Goal: Transaction & Acquisition: Purchase product/service

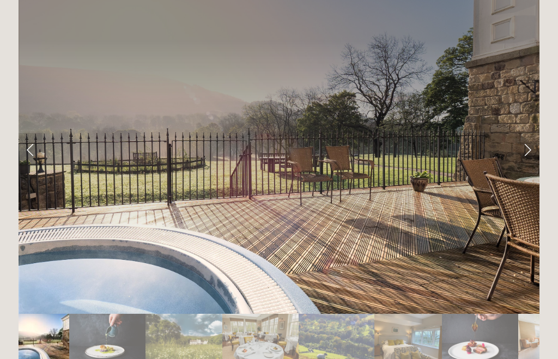
scroll to position [1805, 0]
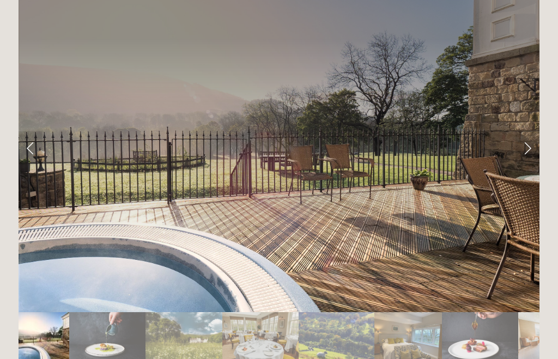
click at [521, 131] on link "Next Slide" at bounding box center [528, 147] width 24 height 33
click at [529, 131] on link "Next Slide" at bounding box center [528, 147] width 24 height 33
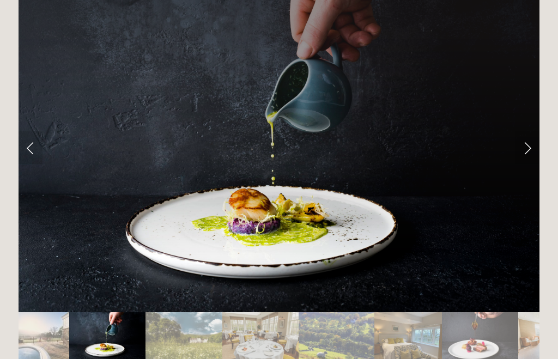
click at [527, 131] on link "Next Slide" at bounding box center [528, 147] width 24 height 33
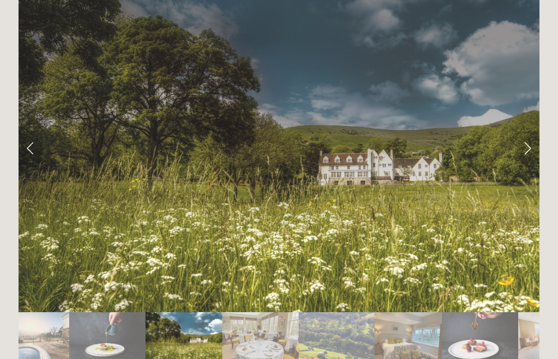
click at [523, 131] on link "Next Slide" at bounding box center [528, 147] width 24 height 33
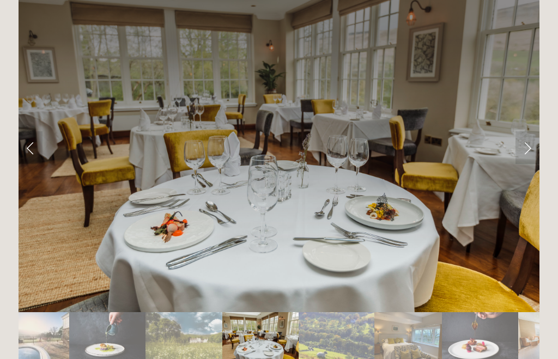
click at [527, 131] on link "Next Slide" at bounding box center [528, 147] width 24 height 33
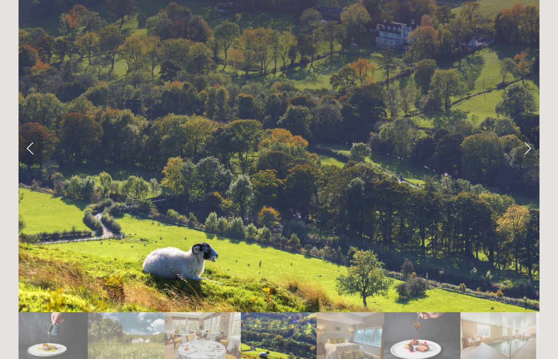
click at [526, 131] on link "Next Slide" at bounding box center [528, 147] width 24 height 33
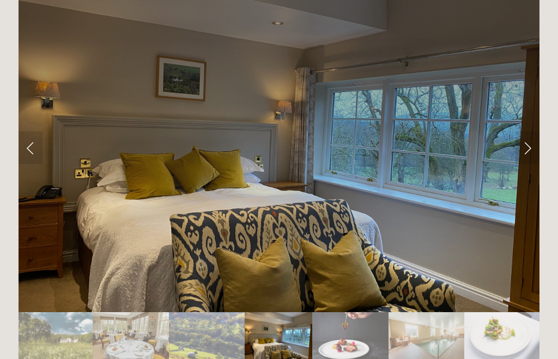
click at [36, 131] on link "Previous Slide" at bounding box center [31, 147] width 24 height 33
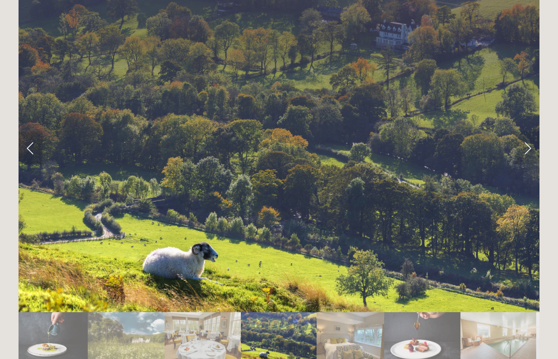
click at [522, 131] on link "Next Slide" at bounding box center [528, 147] width 24 height 33
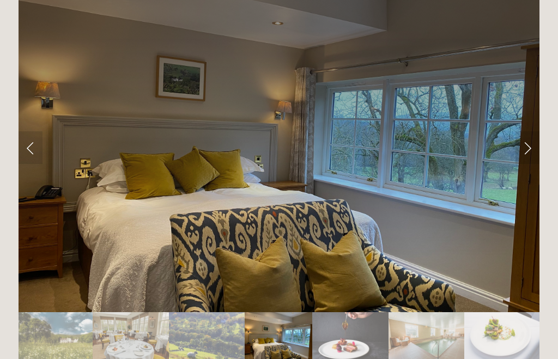
click at [524, 131] on link "Next Slide" at bounding box center [528, 147] width 24 height 33
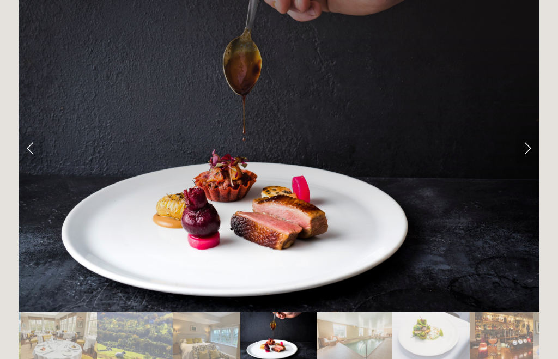
click at [525, 131] on link "Next Slide" at bounding box center [528, 147] width 24 height 33
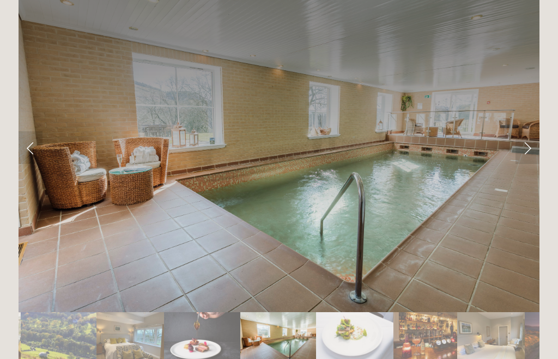
click at [527, 131] on link "Next Slide" at bounding box center [528, 147] width 24 height 33
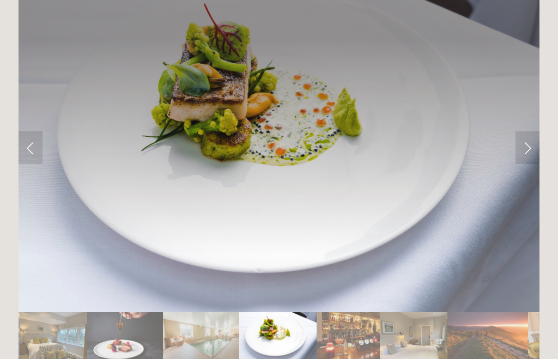
click at [528, 131] on link "Next Slide" at bounding box center [528, 147] width 24 height 33
click at [526, 131] on link "Next Slide" at bounding box center [528, 147] width 24 height 33
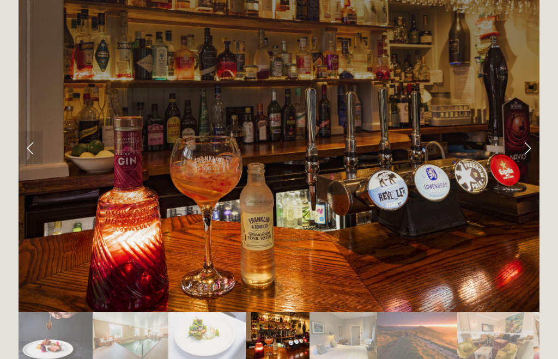
click at [527, 131] on link "Next Slide" at bounding box center [528, 147] width 24 height 33
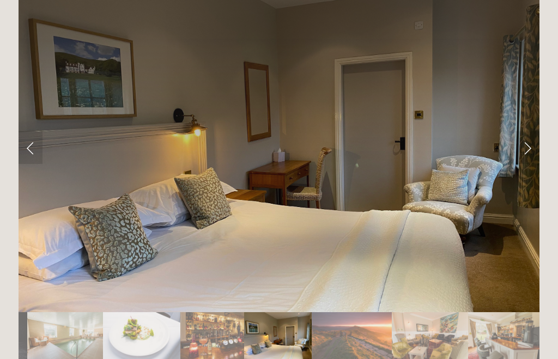
click at [527, 131] on link "Next Slide" at bounding box center [528, 147] width 24 height 33
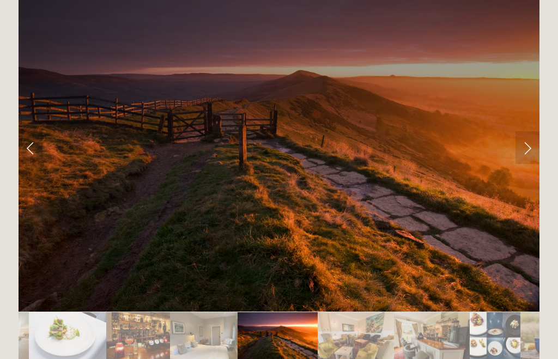
click at [529, 131] on link "Next Slide" at bounding box center [528, 147] width 24 height 33
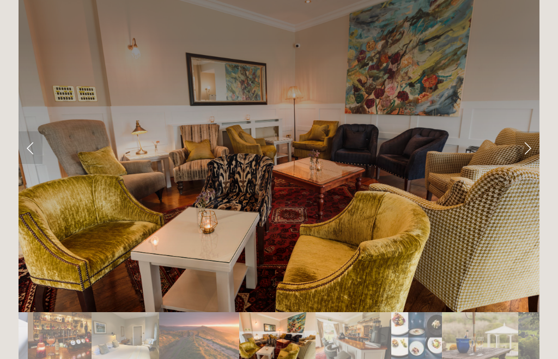
click at [522, 131] on link "Next Slide" at bounding box center [528, 147] width 24 height 33
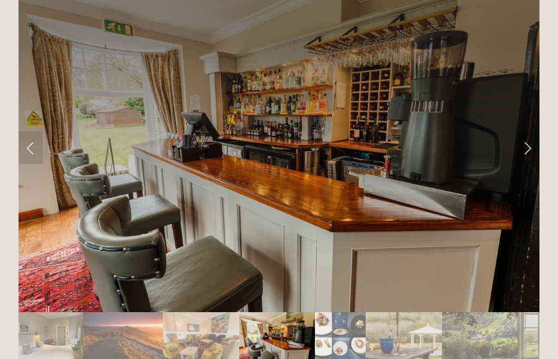
click at [531, 131] on link "Next Slide" at bounding box center [528, 147] width 24 height 33
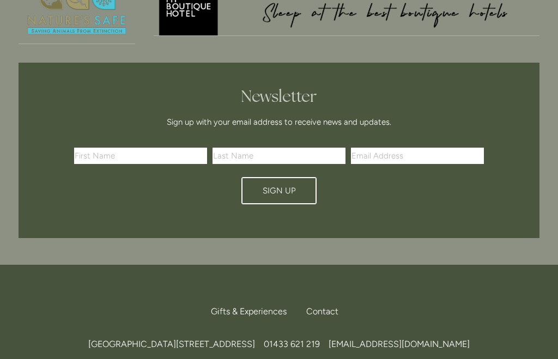
scroll to position [3182, 0]
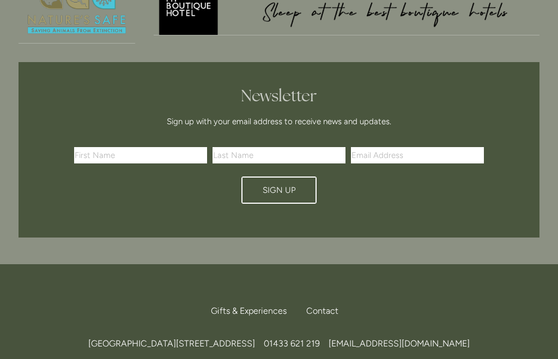
click at [244, 306] on span "Gifts & Experiences" at bounding box center [249, 311] width 76 height 10
